Goal: Information Seeking & Learning: Learn about a topic

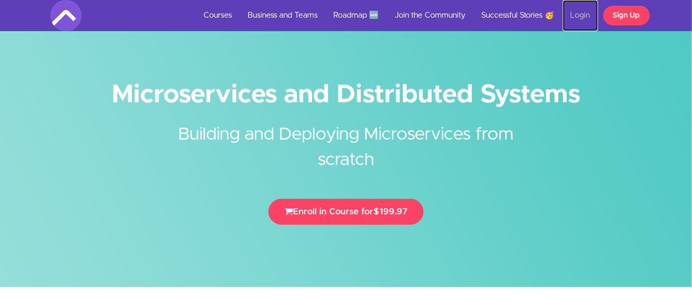
click at [581, 16] on link "Login" at bounding box center [579, 15] width 35 height 31
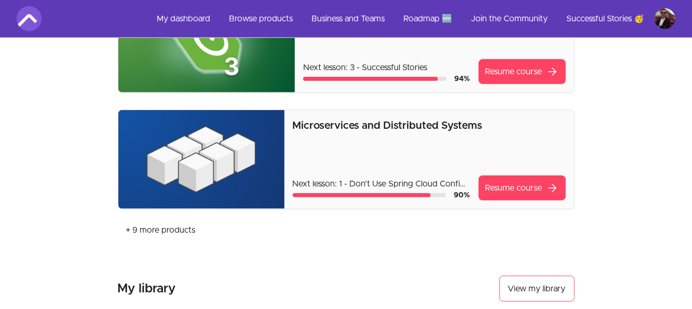
scroll to position [415, 0]
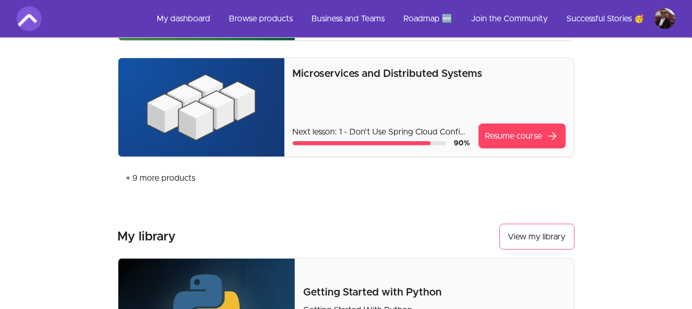
click at [413, 73] on p "Microservices and Distributed Systems" at bounding box center [429, 73] width 273 height 15
click at [511, 129] on link "Resume course arrow_forward" at bounding box center [521, 135] width 87 height 25
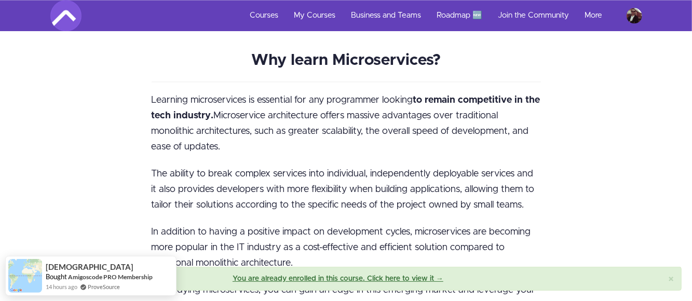
scroll to position [1141, 0]
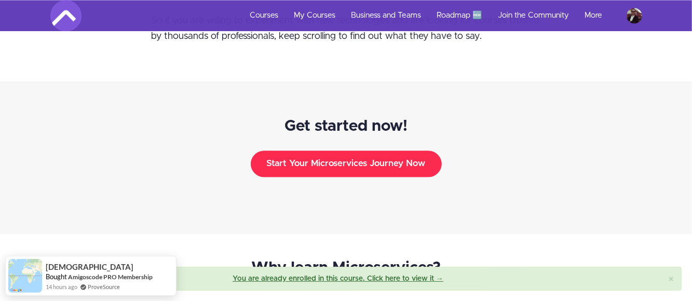
click at [422, 150] on button "Start Your Microservices Journey Now" at bounding box center [346, 163] width 191 height 26
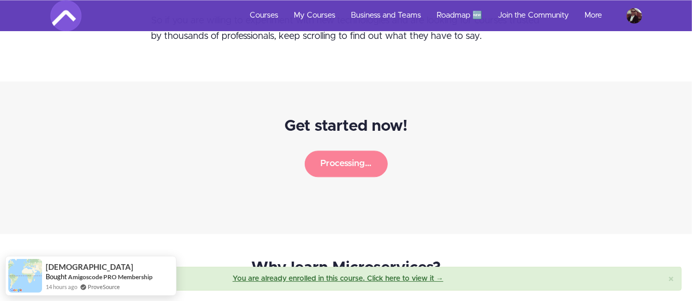
scroll to position [1138, 0]
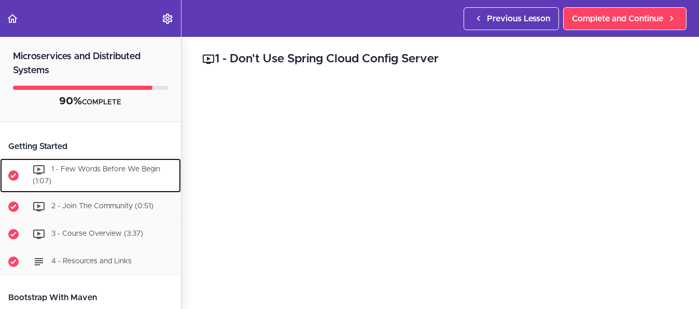
click at [122, 171] on span "1 - Few Words Before We Begin (1:07)" at bounding box center [97, 174] width 128 height 19
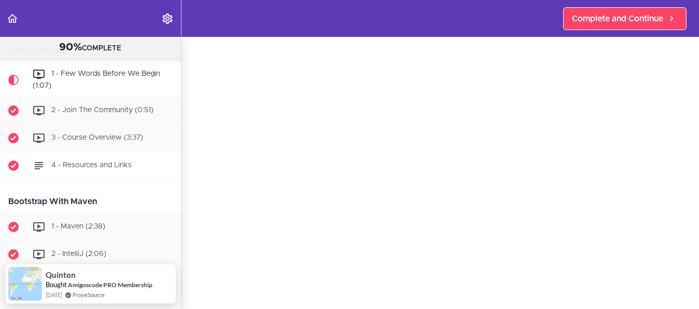
scroll to position [134, 0]
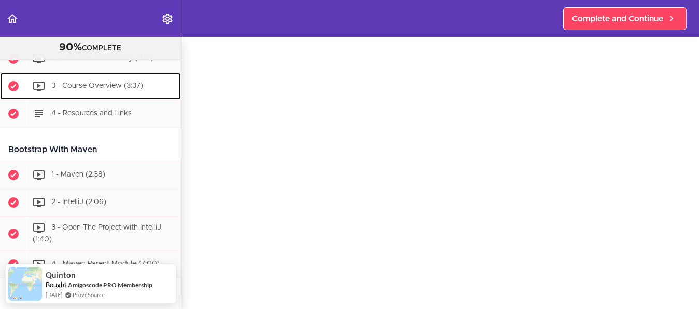
click at [106, 90] on div "3 - Course Overview (3:37)" at bounding box center [104, 86] width 154 height 23
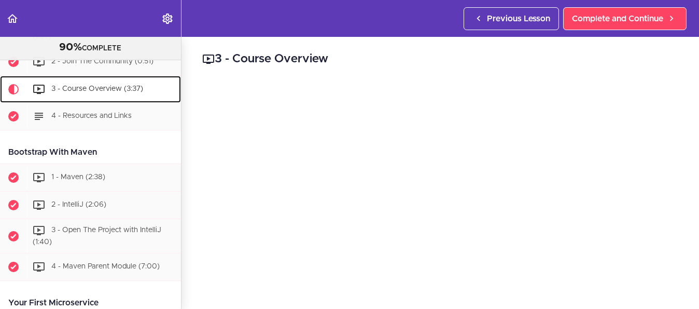
scroll to position [131, 0]
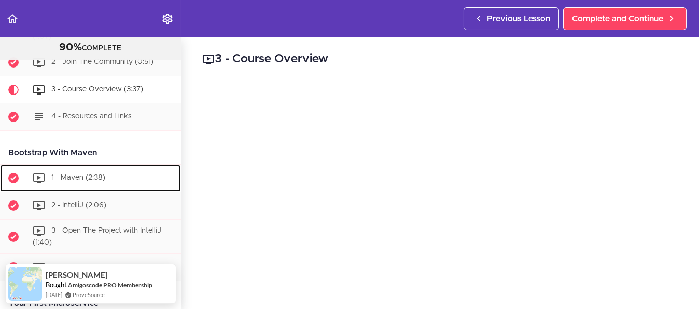
click at [76, 175] on span "1 - Maven (2:38)" at bounding box center [78, 177] width 54 height 7
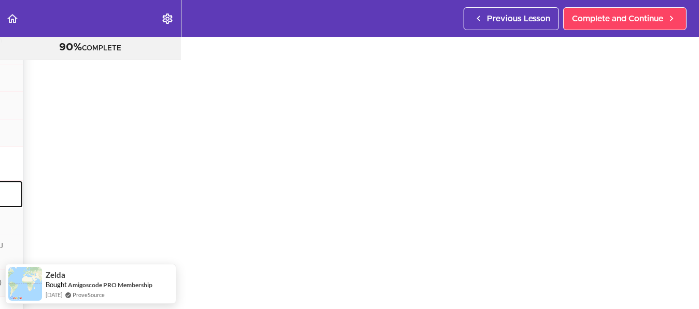
scroll to position [208, 158]
click at [582, 269] on div "Links https://maven.apache.org/guides/mini/guide-creating-archetypes.html" at bounding box center [373, 285] width 658 height 48
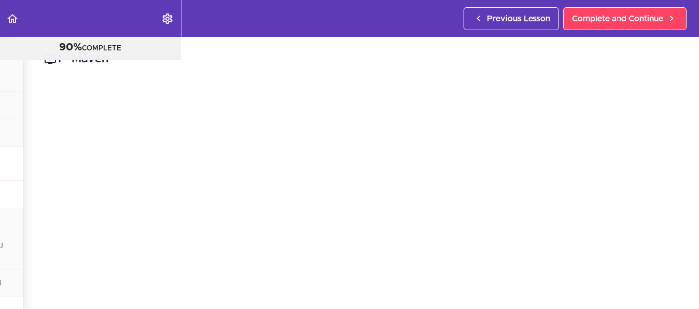
scroll to position [0, 0]
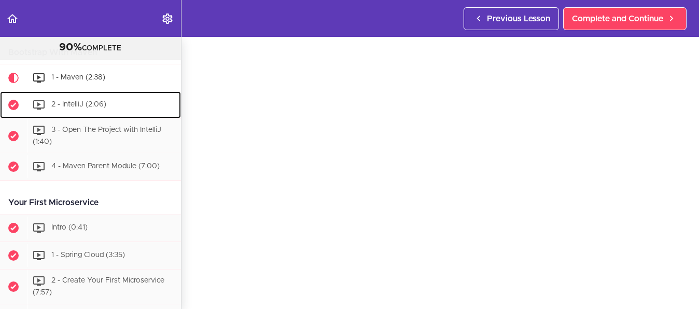
click at [69, 101] on span "2 - IntelliJ (2:06)" at bounding box center [78, 104] width 55 height 7
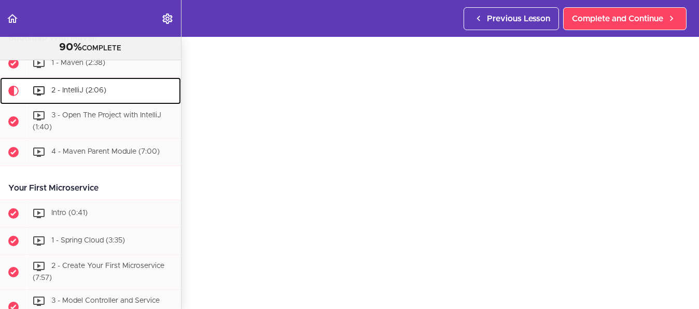
scroll to position [299, 0]
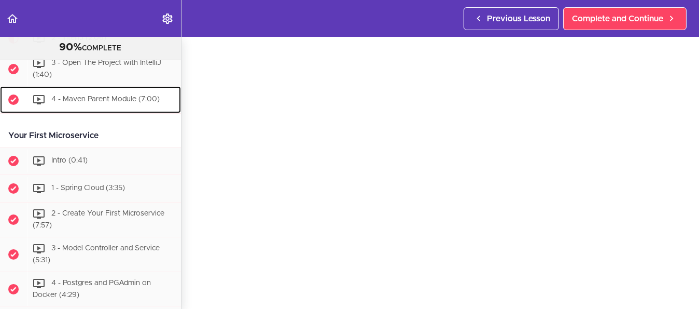
click at [121, 96] on span "4 - Maven Parent Module (7:00)" at bounding box center [105, 99] width 108 height 7
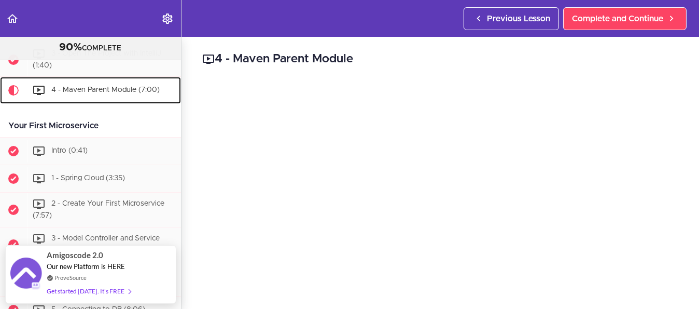
scroll to position [52, 0]
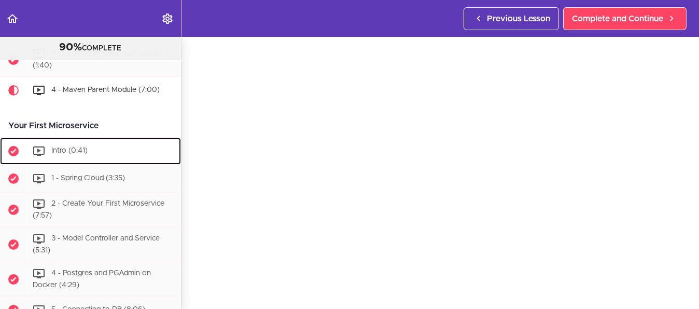
click at [84, 147] on span "Intro (0:41)" at bounding box center [69, 150] width 36 height 7
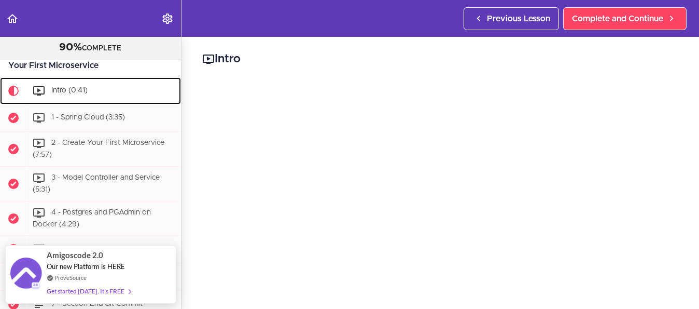
scroll to position [52, 0]
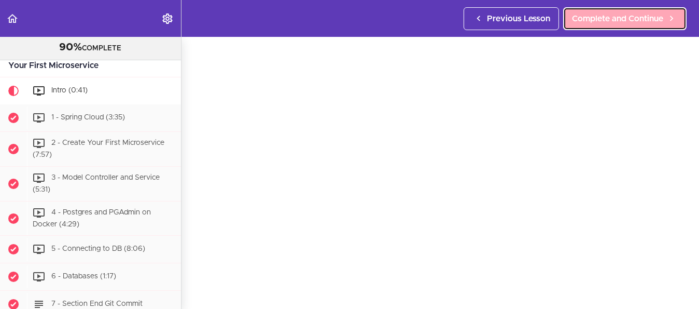
drag, startPoint x: 638, startPoint y: 13, endPoint x: 643, endPoint y: 18, distance: 6.6
click at [638, 13] on span "Complete and Continue" at bounding box center [617, 18] width 91 height 12
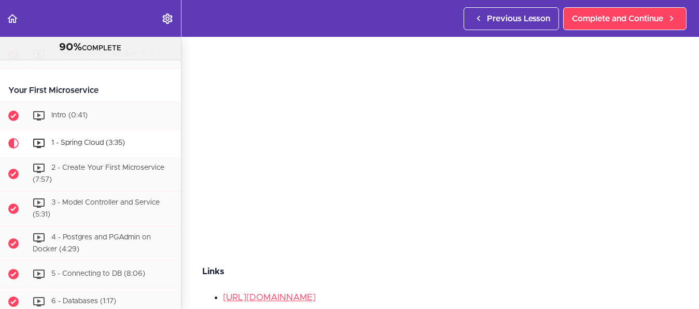
scroll to position [52, 0]
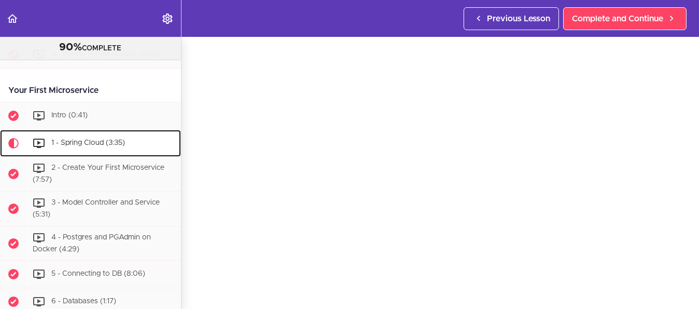
click at [71, 141] on span "1 - Spring Cloud (3:35)" at bounding box center [88, 143] width 74 height 7
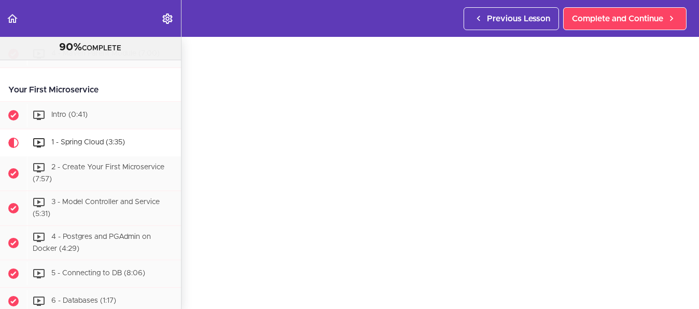
scroll to position [396, 0]
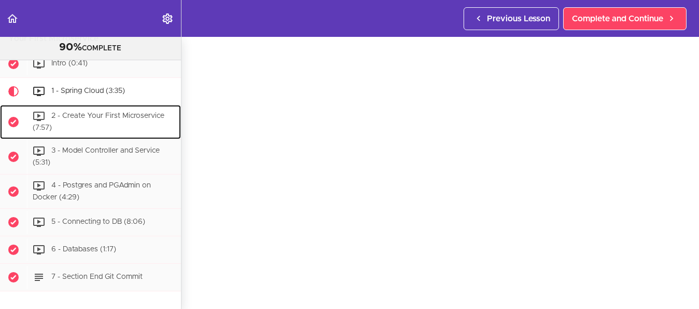
click at [126, 113] on span "2 - Create Your First Microservice (7:57)" at bounding box center [99, 122] width 132 height 19
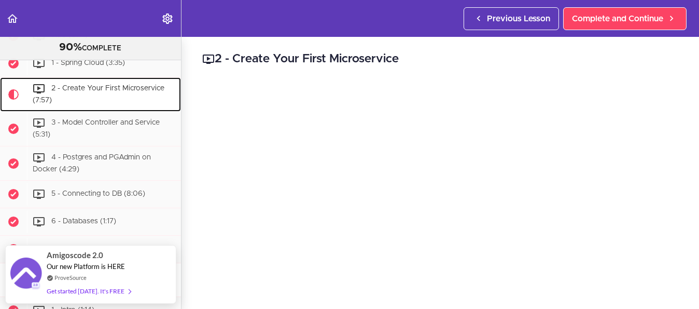
scroll to position [52, 0]
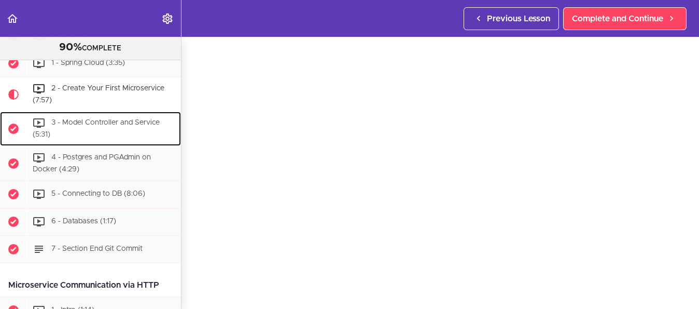
click at [88, 119] on span "3 - Model Controller and Service (5:31)" at bounding box center [96, 128] width 127 height 19
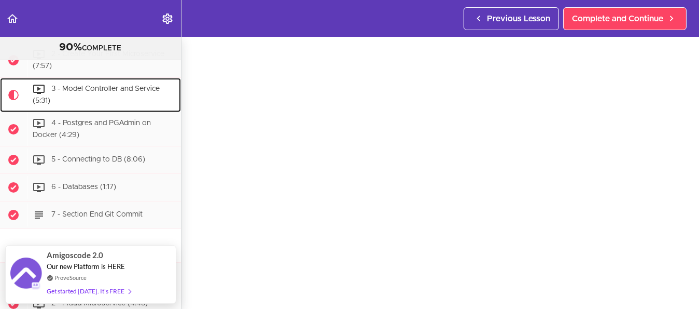
scroll to position [47, 0]
